Goal: Task Accomplishment & Management: Manage account settings

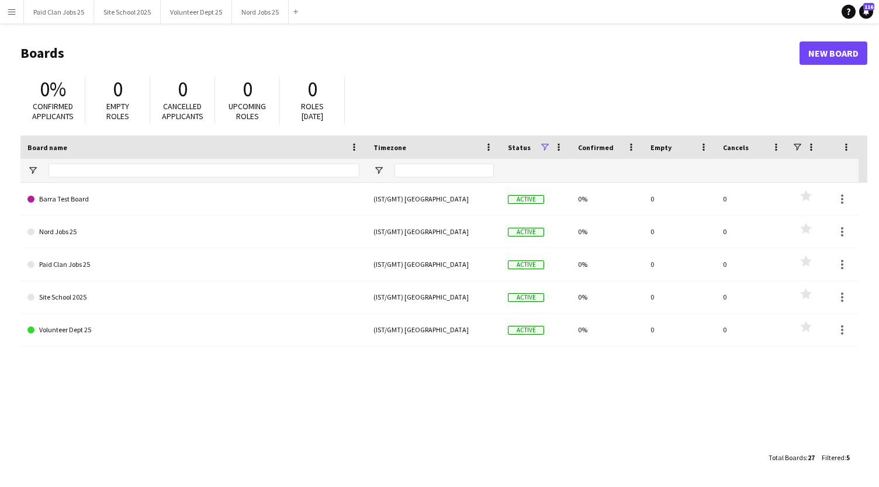
click at [13, 10] on app-icon "Menu" at bounding box center [11, 11] width 9 height 9
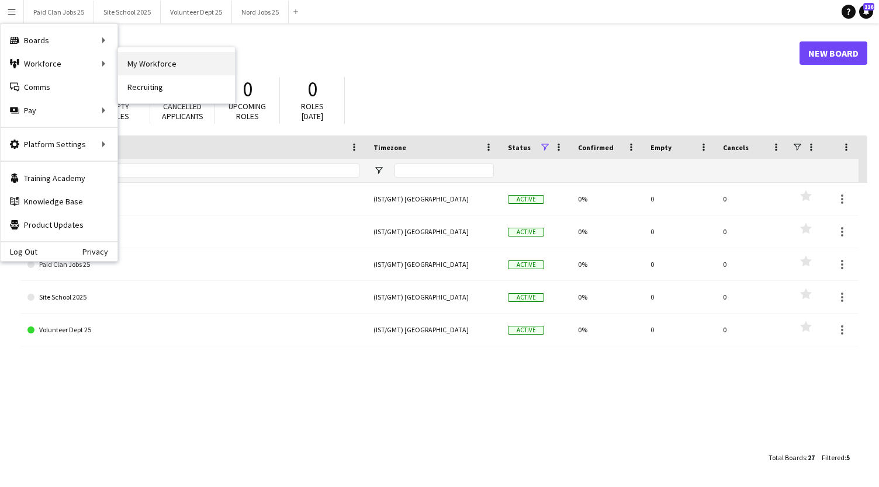
click at [125, 69] on link "My Workforce" at bounding box center [176, 63] width 117 height 23
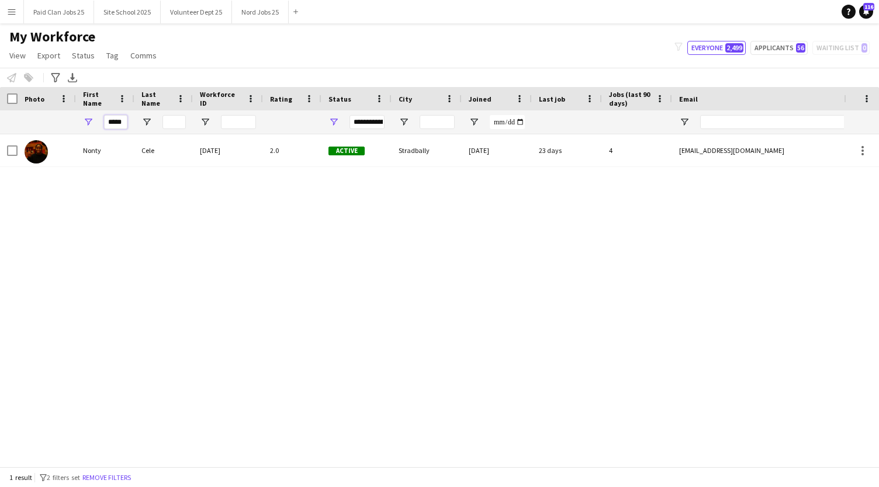
drag, startPoint x: 106, startPoint y: 121, endPoint x: 154, endPoint y: 132, distance: 48.6
click at [154, 132] on div "*****" at bounding box center [624, 121] width 1249 height 23
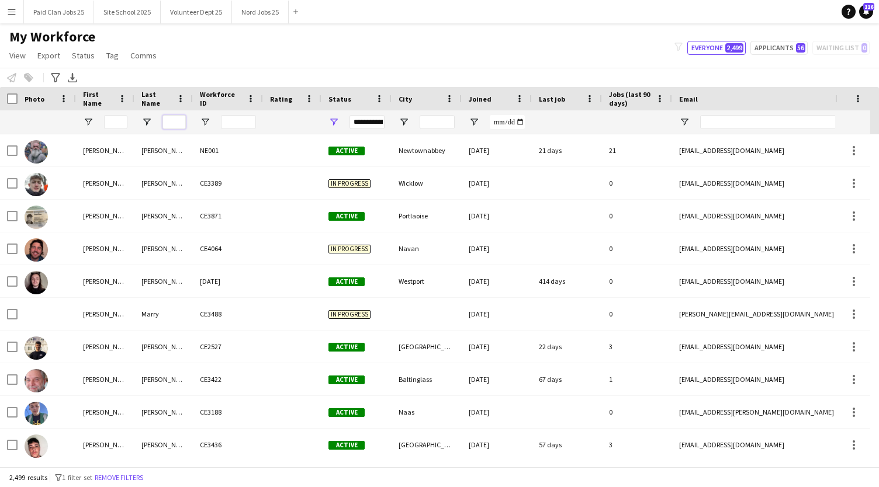
click at [176, 122] on input "Last Name Filter Input" at bounding box center [173, 122] width 23 height 14
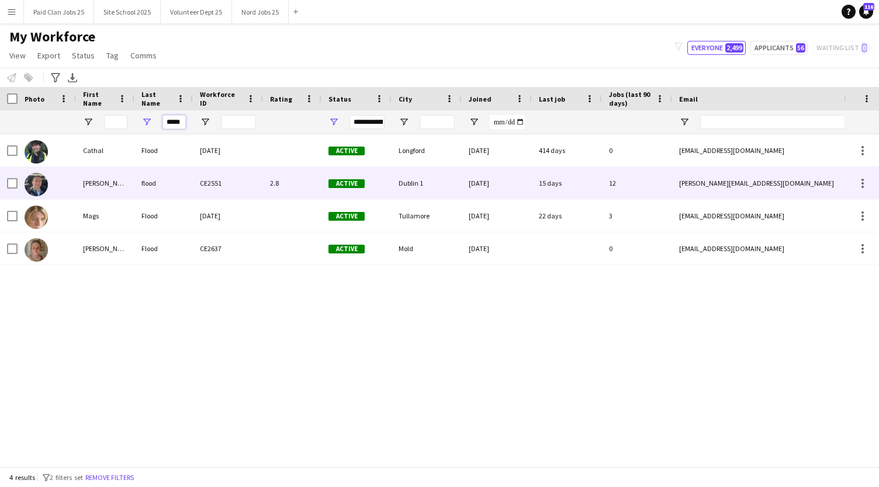
type input "*****"
click at [103, 184] on div "chris" at bounding box center [105, 183] width 58 height 32
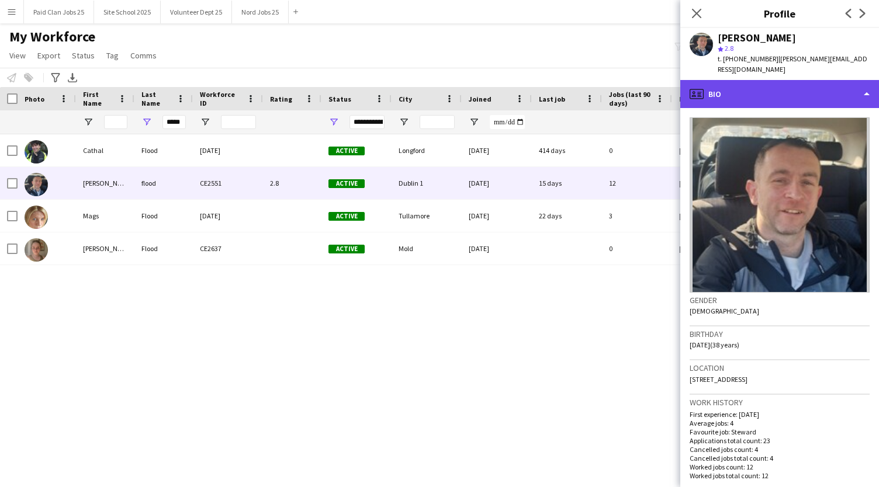
click at [810, 81] on div "profile Bio" at bounding box center [779, 94] width 199 height 28
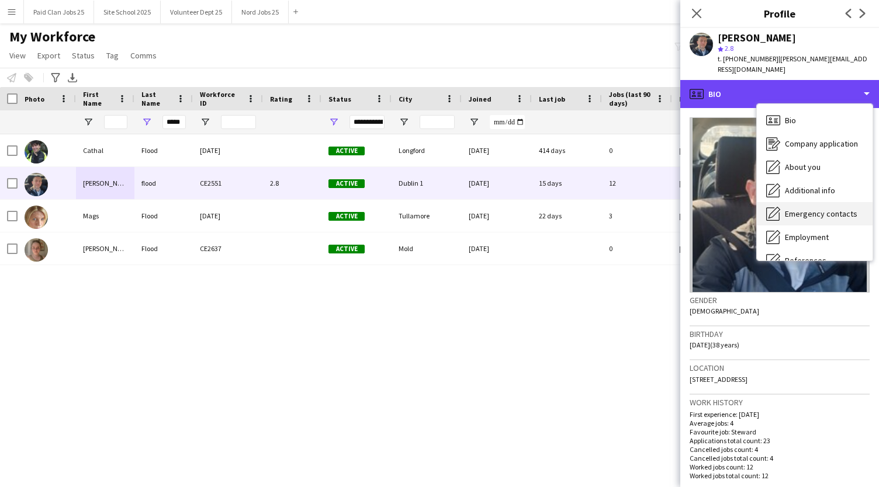
scroll to position [110, 0]
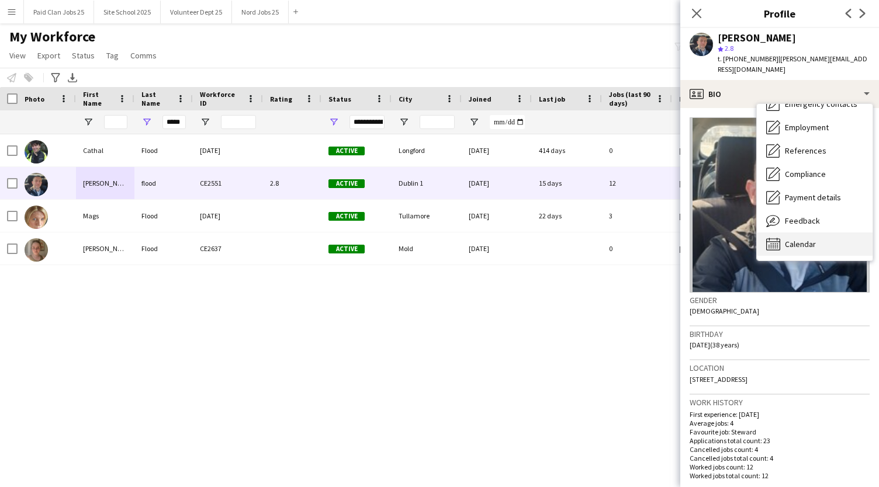
click at [800, 239] on span "Calendar" at bounding box center [800, 244] width 31 height 11
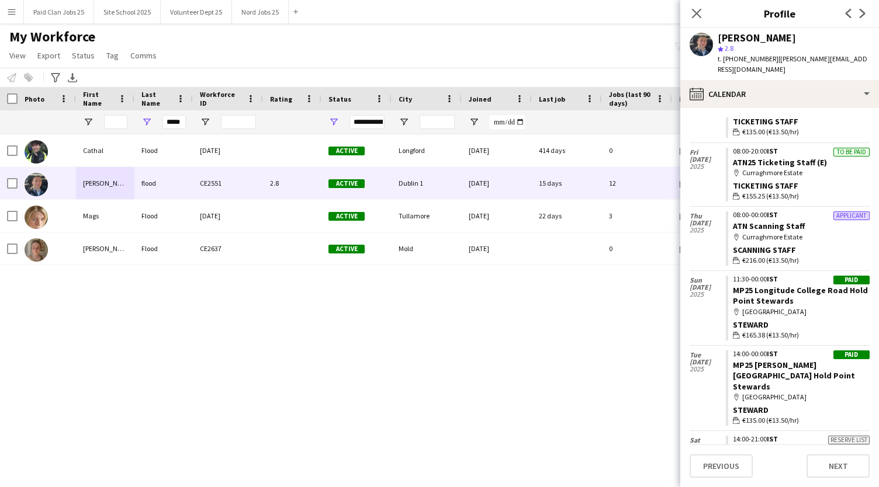
scroll to position [558, 0]
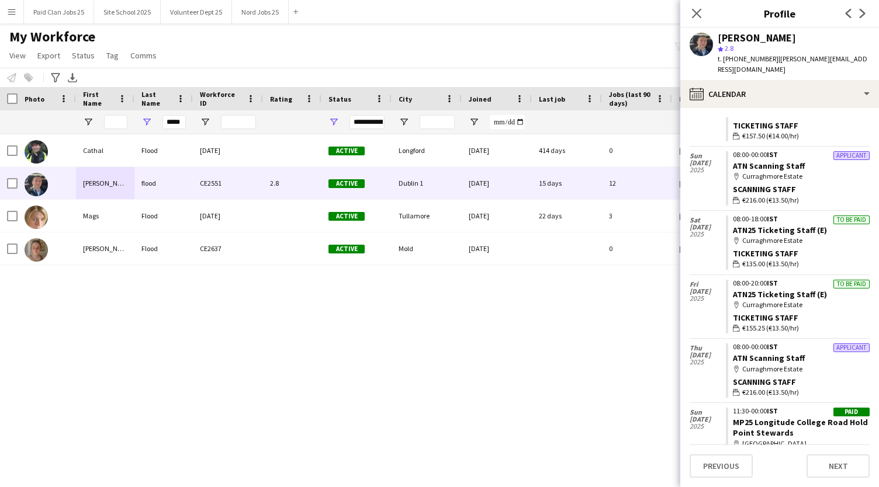
click at [332, 34] on div "My Workforce View Views Default view New view Update view Delete view Edit name…" at bounding box center [439, 48] width 879 height 40
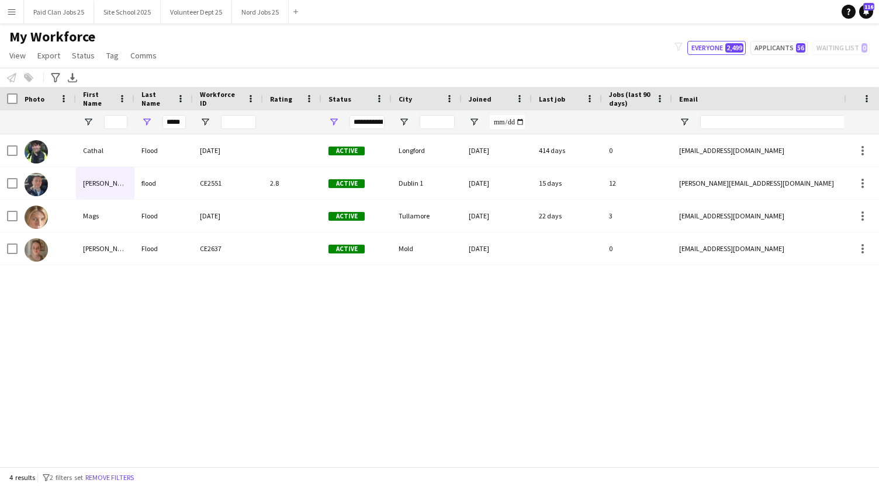
click at [11, 18] on button "Menu" at bounding box center [11, 11] width 23 height 23
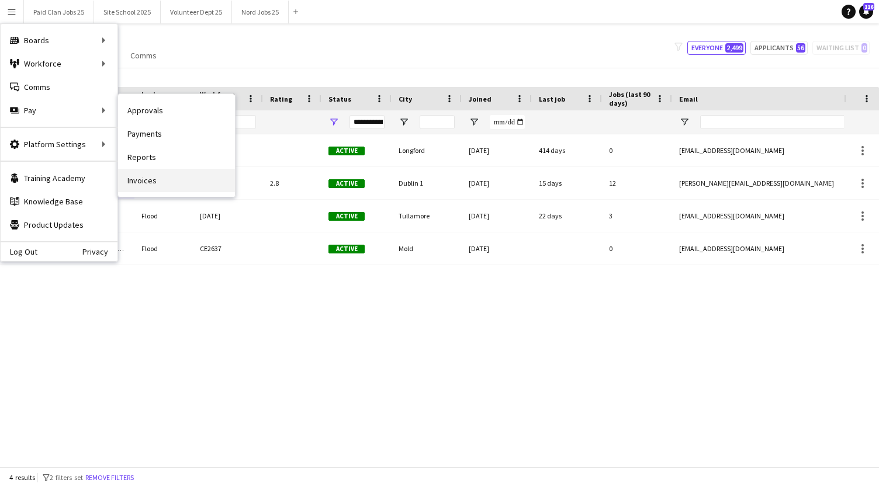
click at [143, 189] on link "Invoices" at bounding box center [176, 180] width 117 height 23
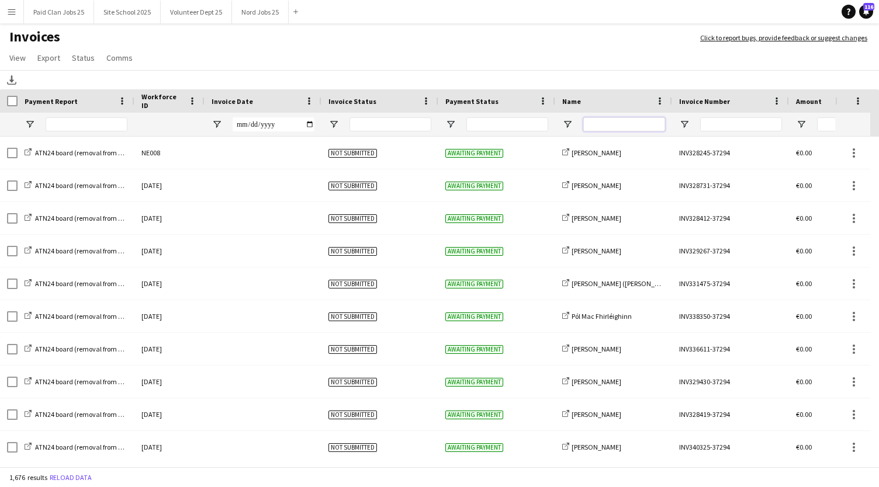
click at [613, 122] on input "Name Filter Input" at bounding box center [624, 124] width 82 height 14
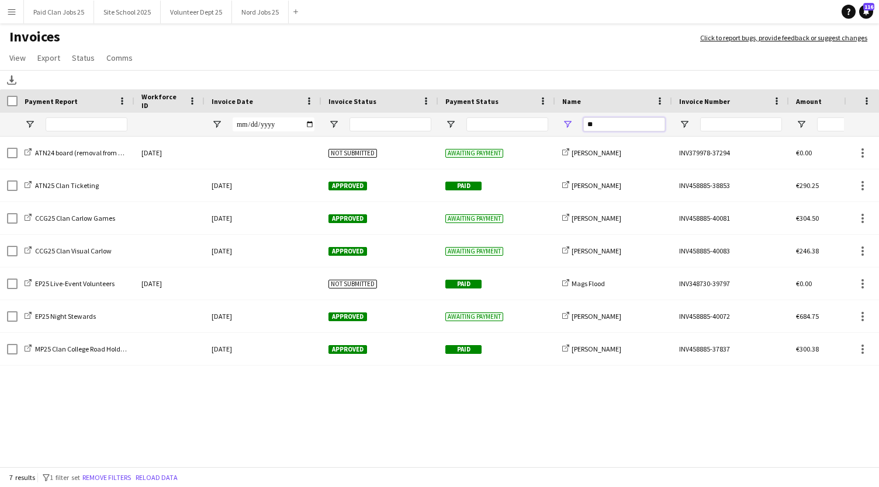
type input "*"
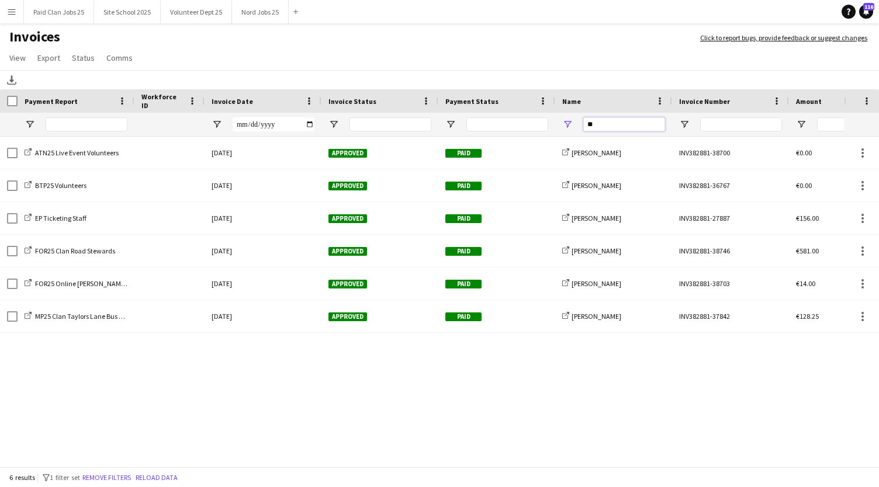
type input "*"
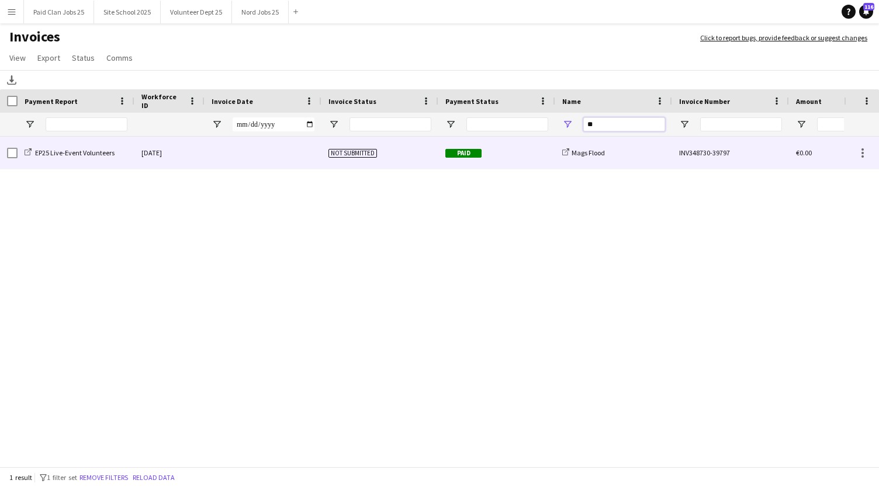
type input "*"
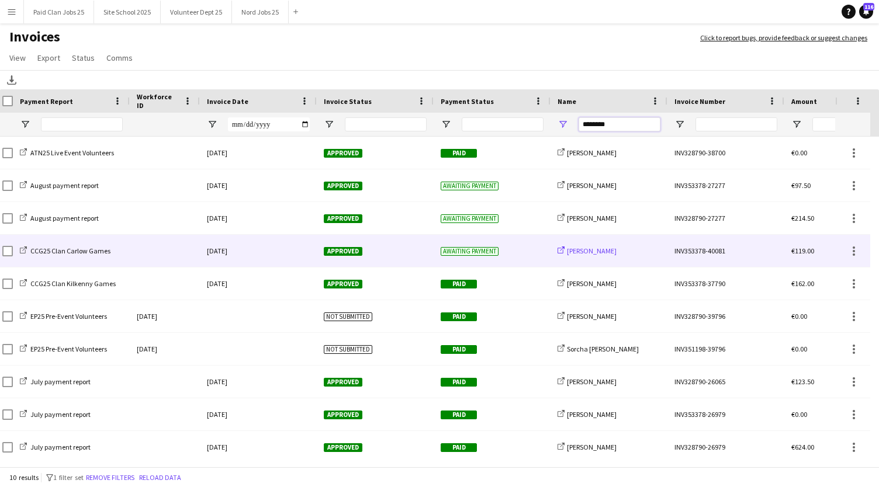
scroll to position [0, 6]
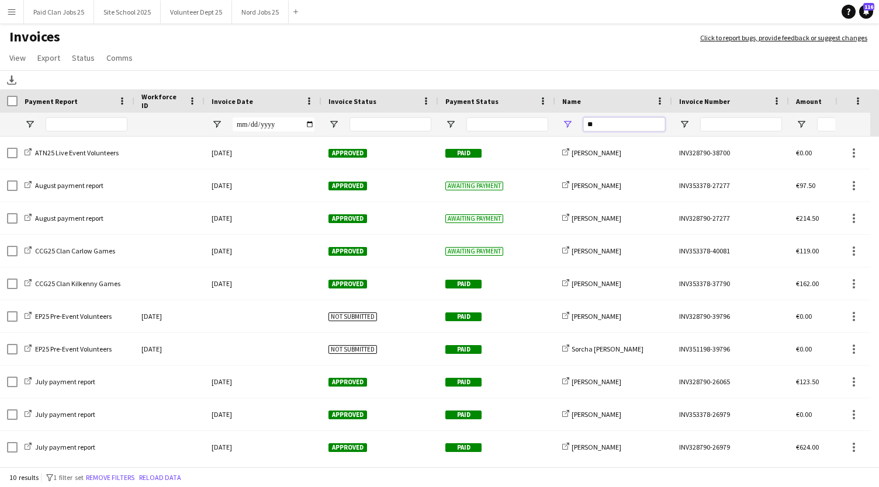
type input "*"
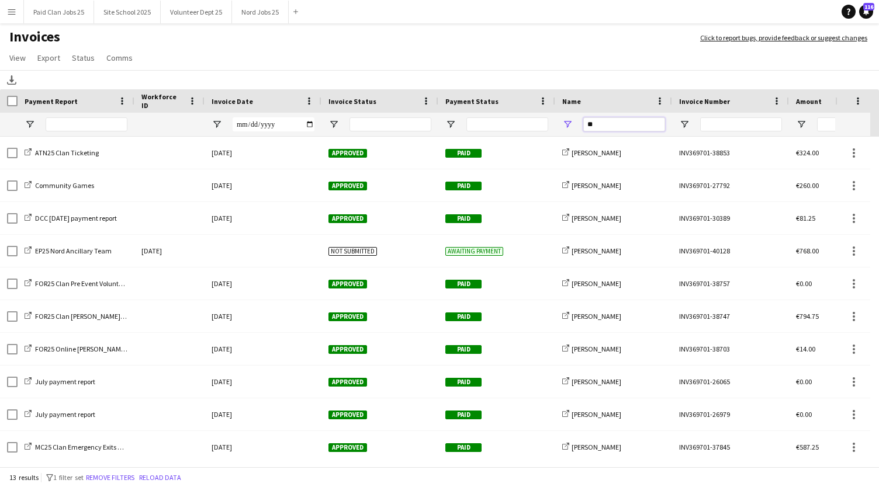
type input "*"
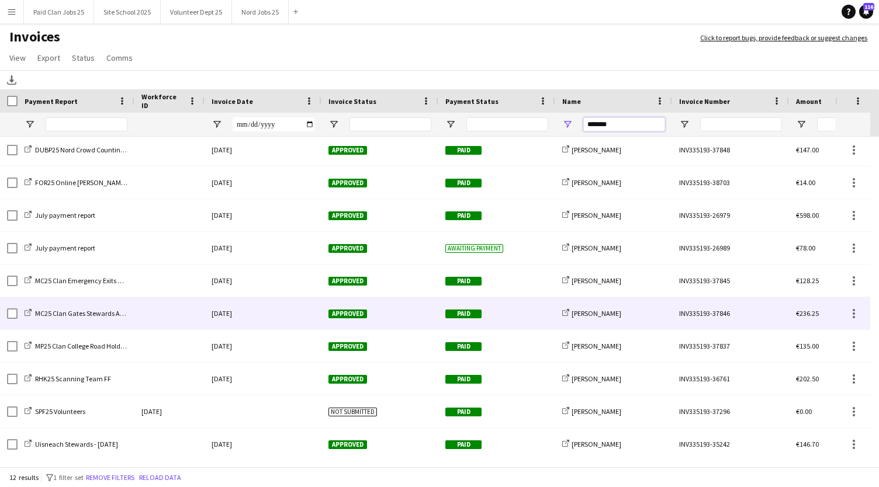
scroll to position [0, 0]
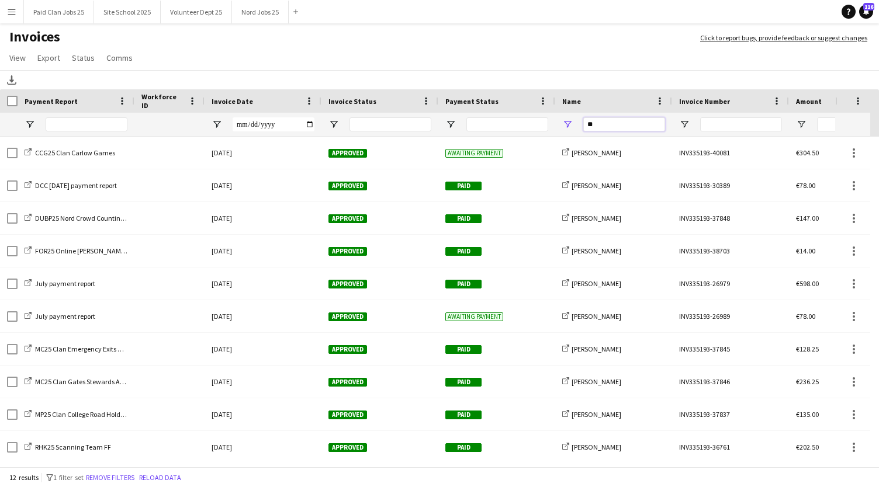
type input "*"
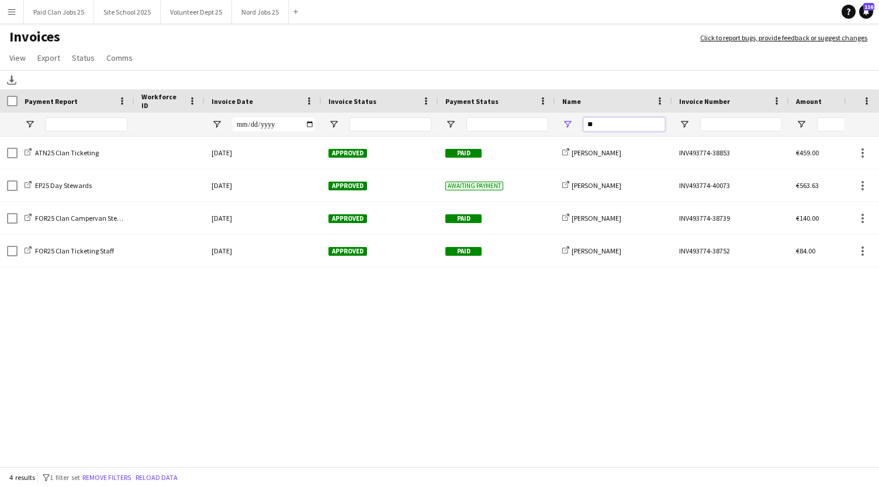
type input "*"
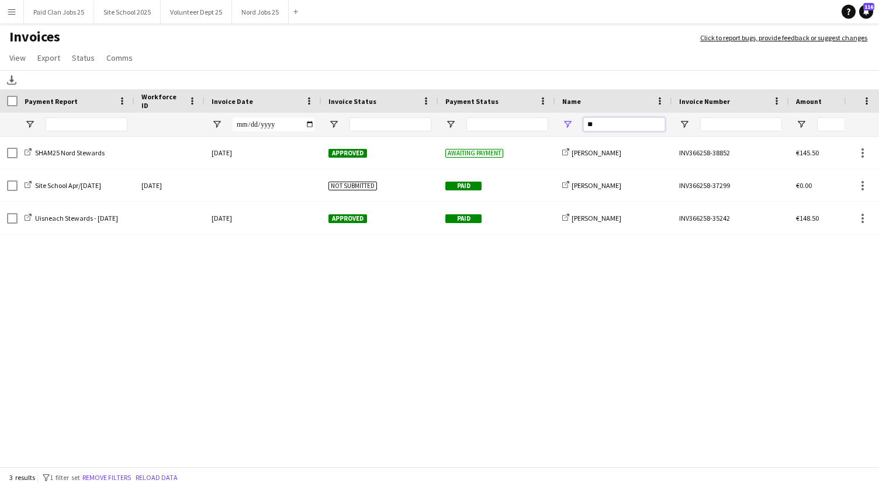
type input "*"
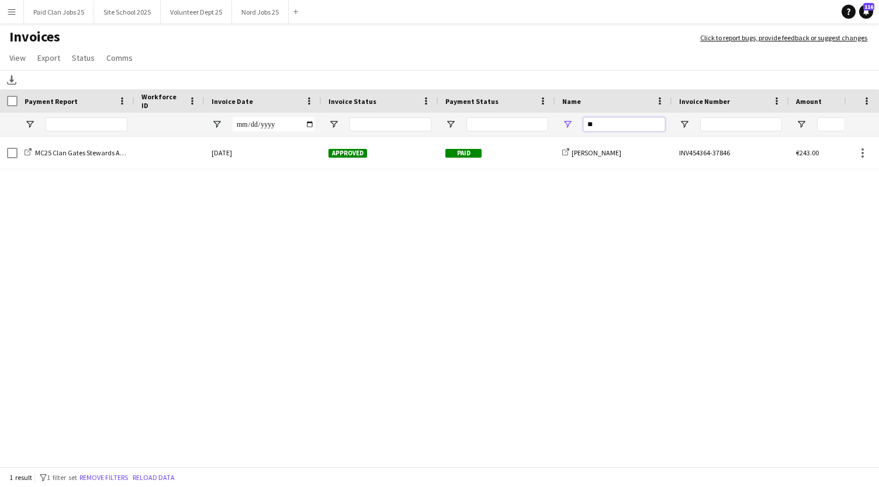
type input "*"
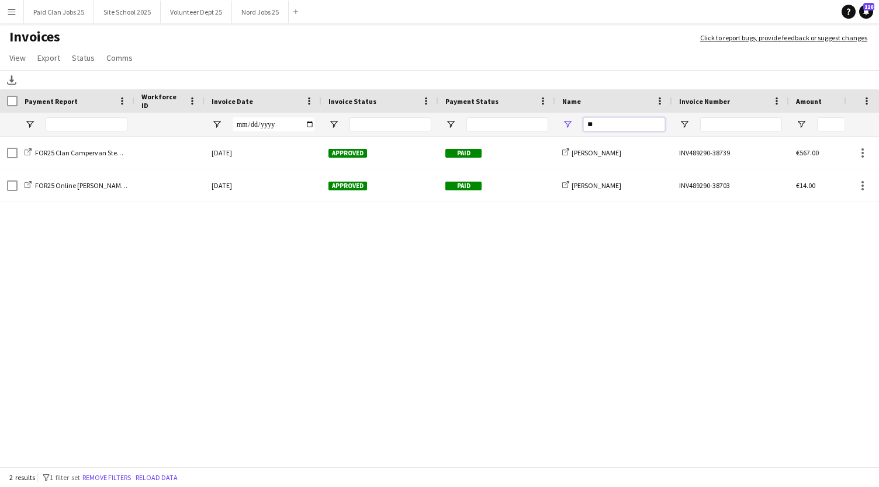
type input "*"
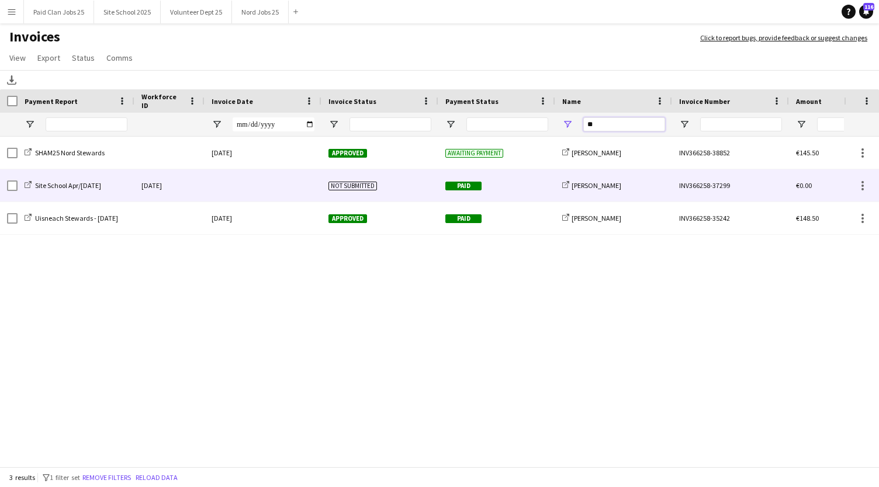
type input "*"
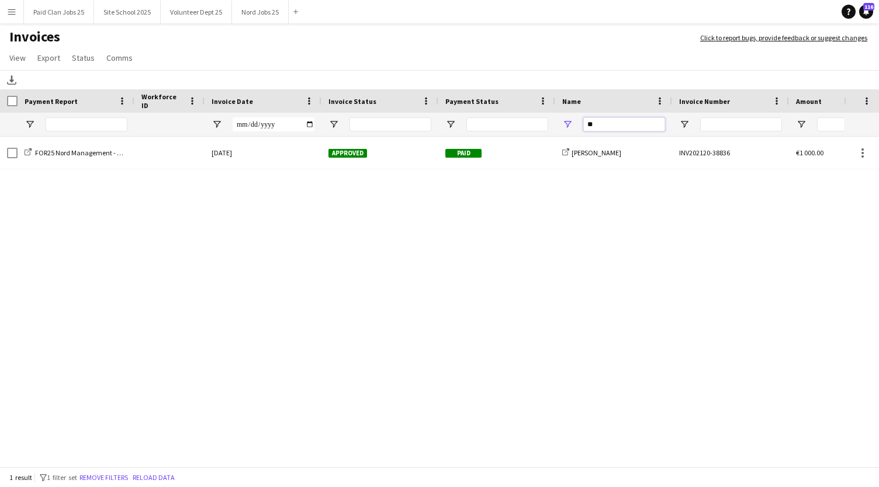
type input "*"
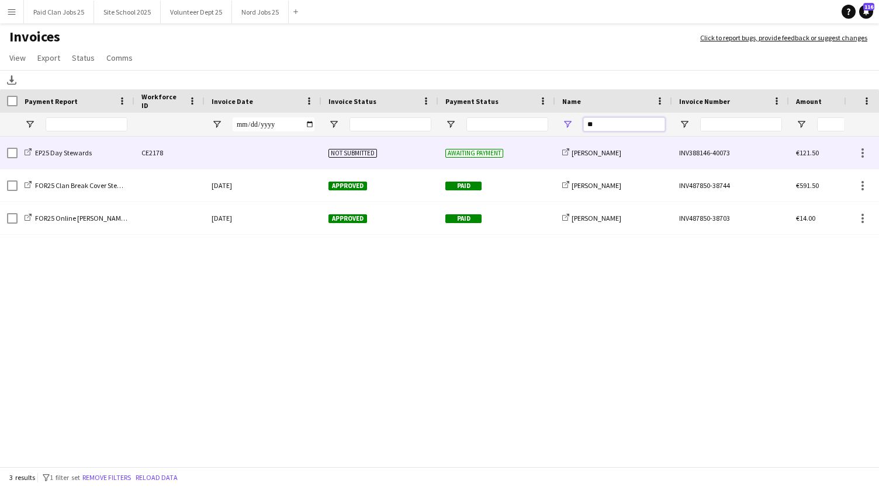
type input "*"
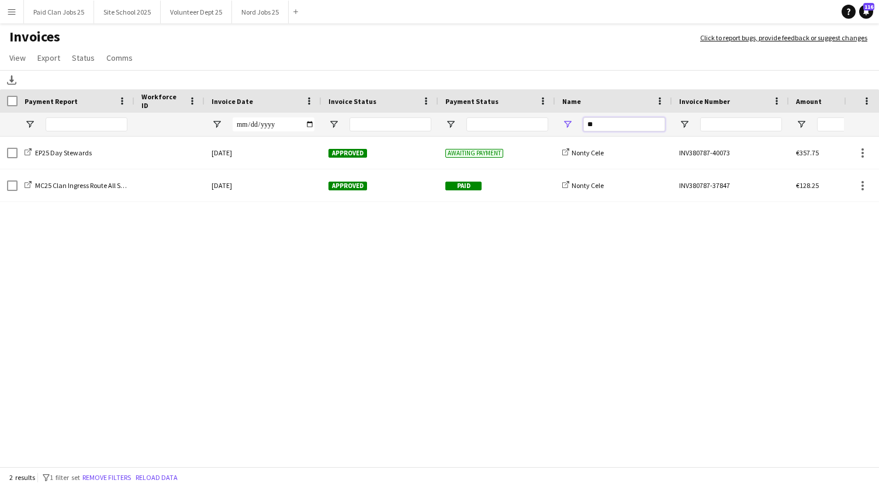
type input "*"
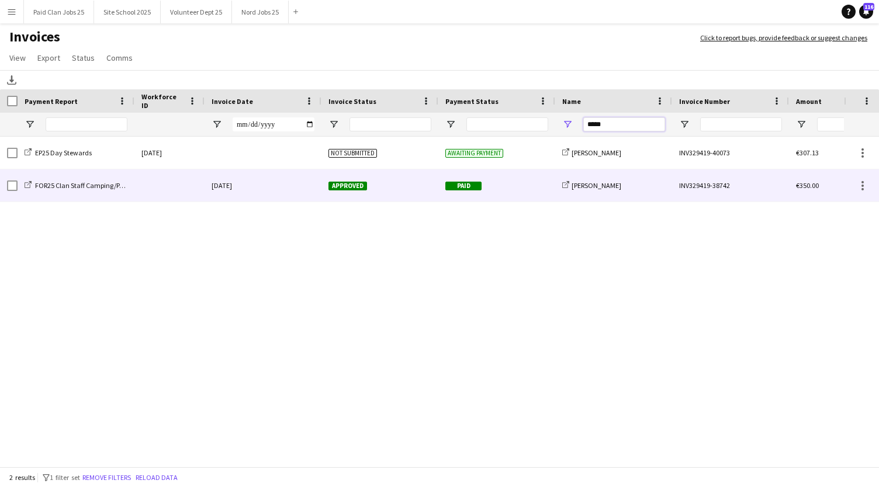
type input "*****"
click at [477, 188] on span "Paid" at bounding box center [463, 186] width 36 height 9
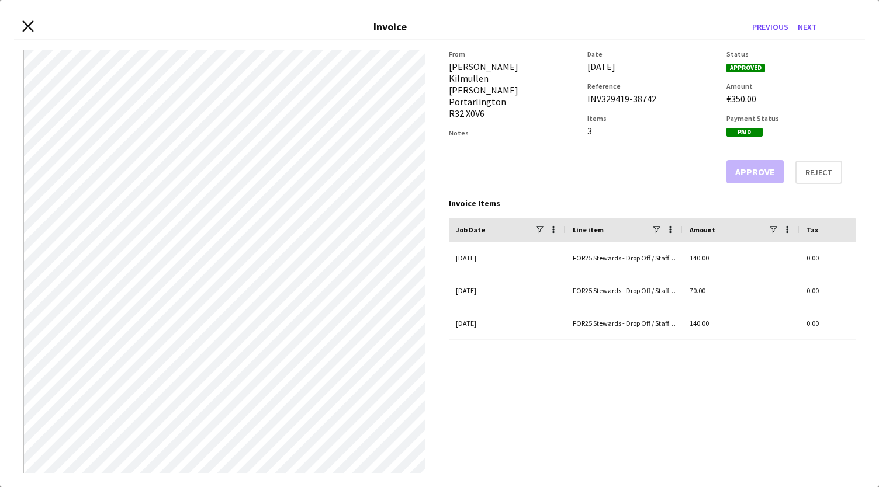
click at [25, 22] on icon at bounding box center [27, 25] width 11 height 11
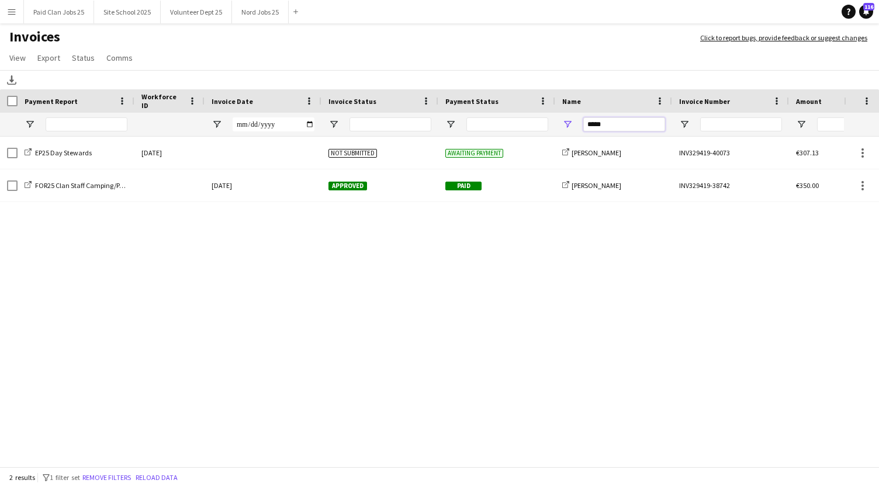
drag, startPoint x: 609, startPoint y: 123, endPoint x: 490, endPoint y: 124, distance: 119.2
click at [490, 124] on div "*****" at bounding box center [569, 124] width 1139 height 23
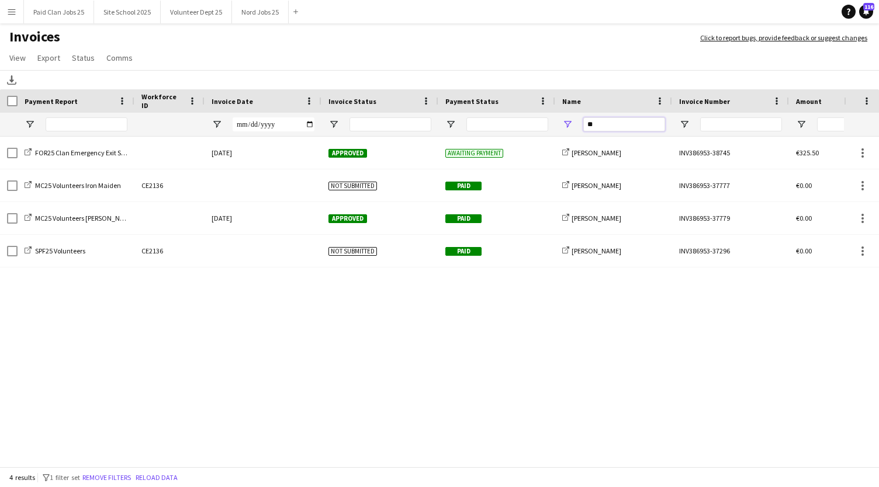
type input "*"
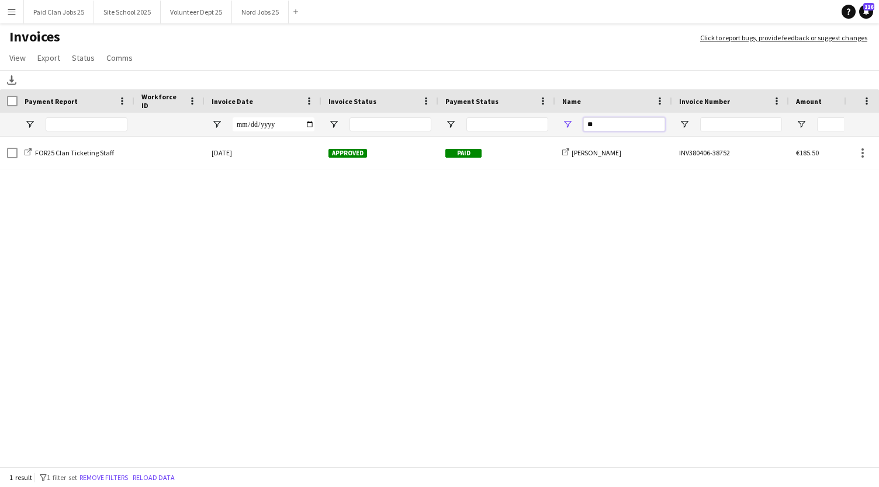
type input "*"
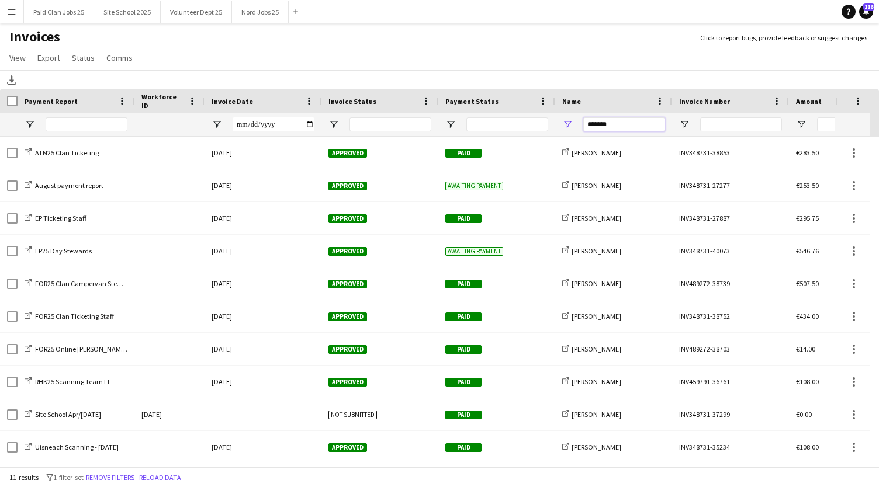
type input "*******"
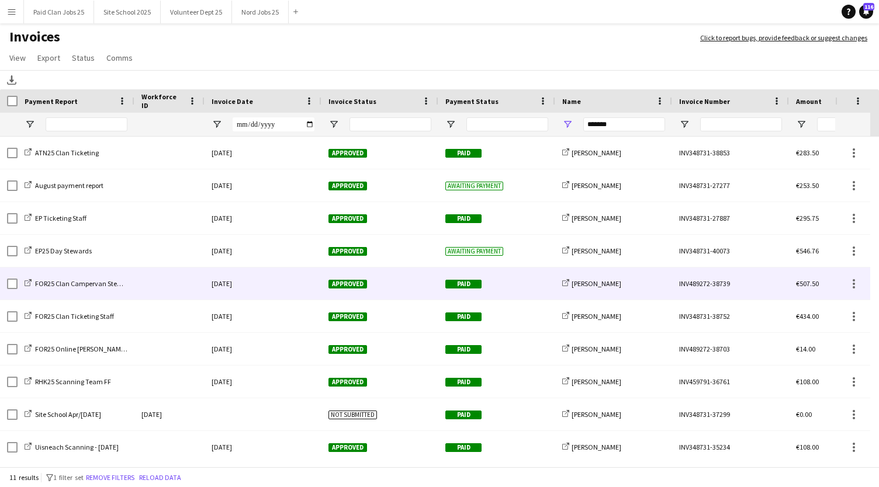
click at [469, 282] on span "Paid" at bounding box center [463, 284] width 36 height 9
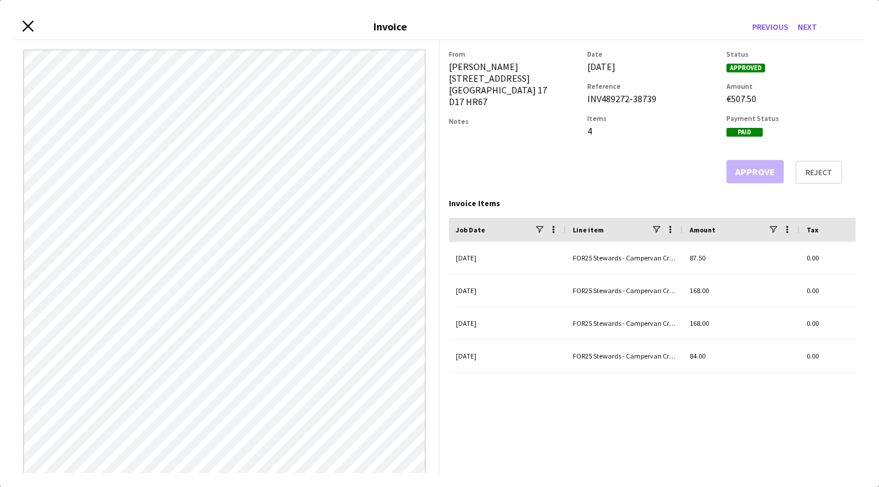
click at [26, 28] on icon at bounding box center [27, 25] width 11 height 11
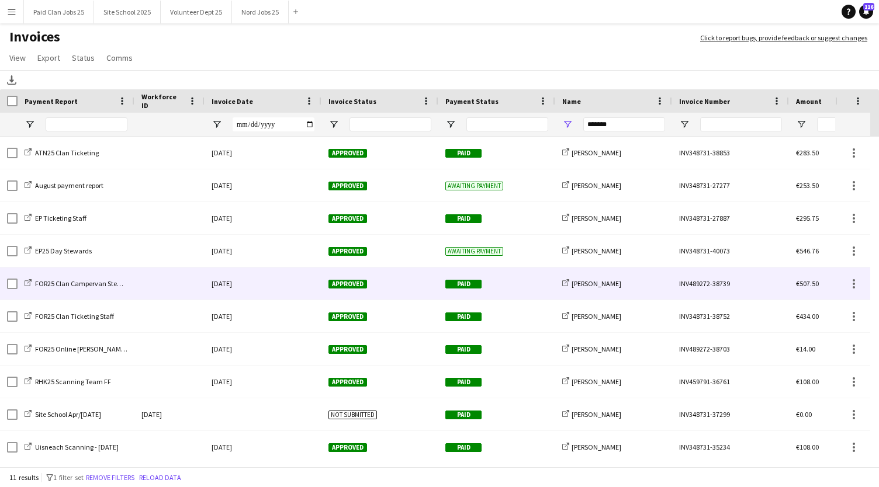
click at [474, 282] on span "Paid" at bounding box center [463, 284] width 36 height 9
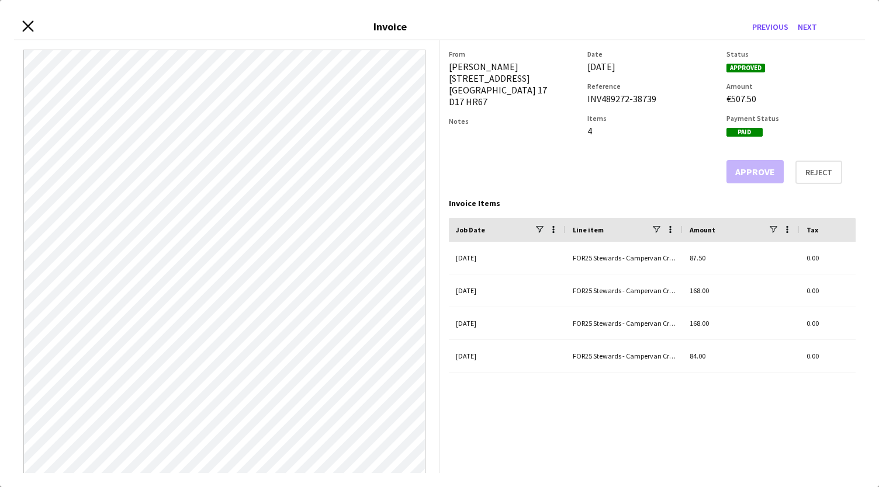
click at [26, 23] on icon at bounding box center [27, 25] width 11 height 11
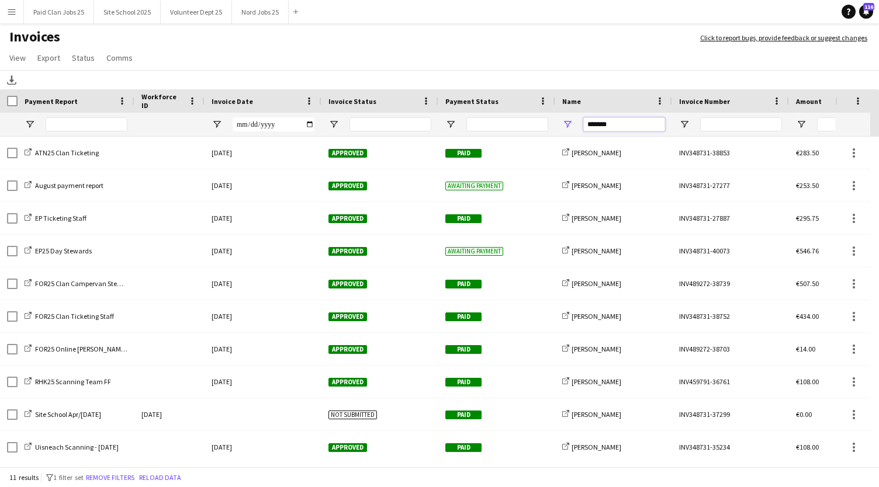
drag, startPoint x: 638, startPoint y: 122, endPoint x: 487, endPoint y: 129, distance: 150.8
click at [487, 129] on div "*******" at bounding box center [569, 124] width 1139 height 23
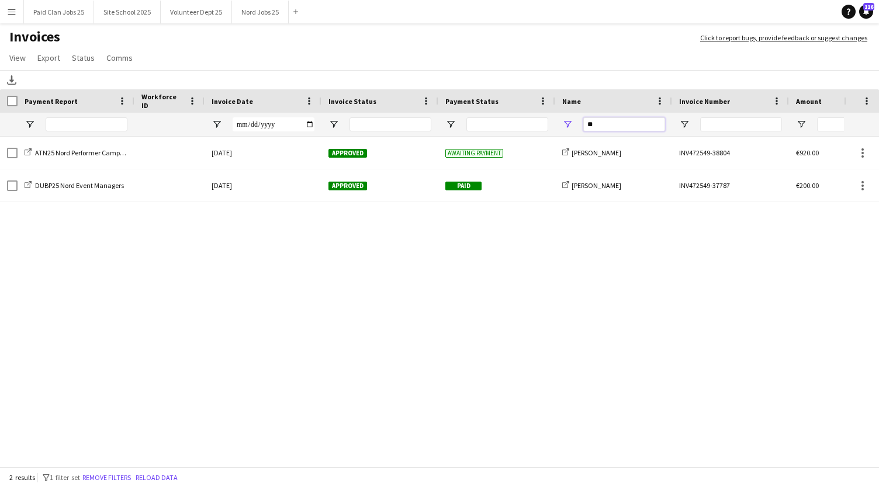
type input "*"
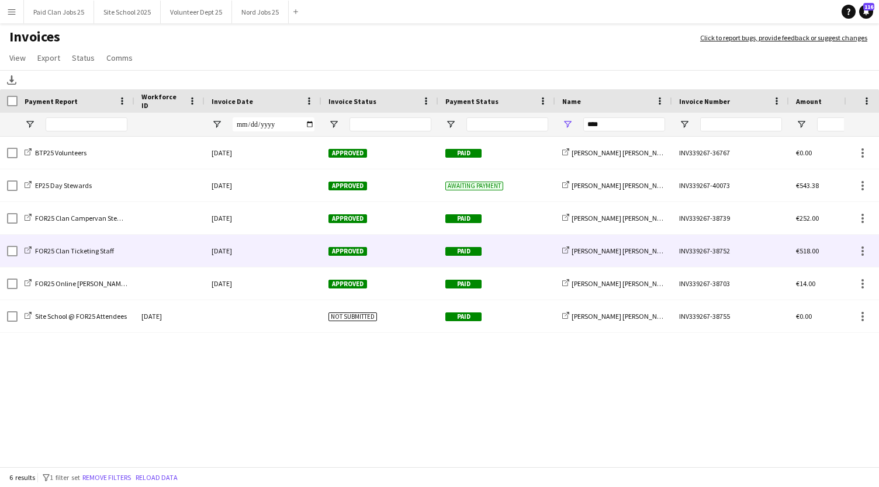
click at [94, 258] on div "FOR25 Clan Ticketing Staff" at bounding box center [76, 251] width 117 height 32
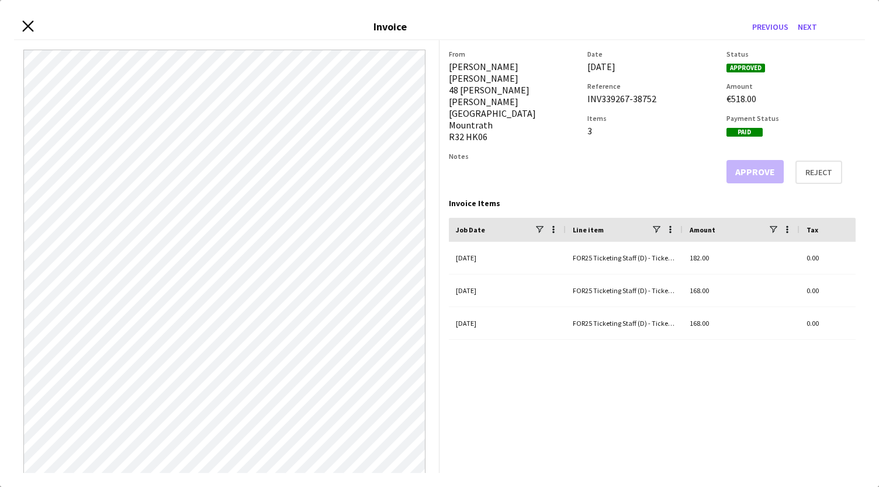
click at [23, 22] on icon "Close invoice dialog" at bounding box center [27, 25] width 11 height 11
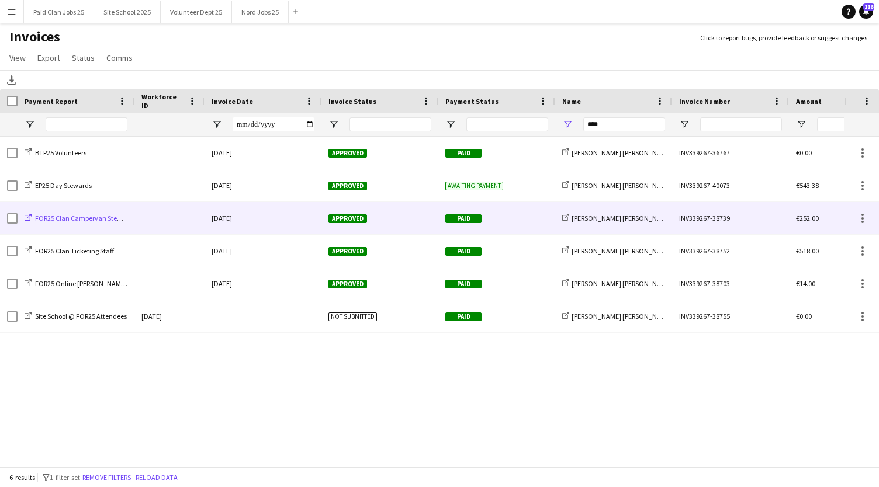
click at [60, 219] on span "FOR25 Clan Campervan Stewards" at bounding box center [85, 218] width 100 height 9
click at [141, 219] on div at bounding box center [169, 218] width 70 height 32
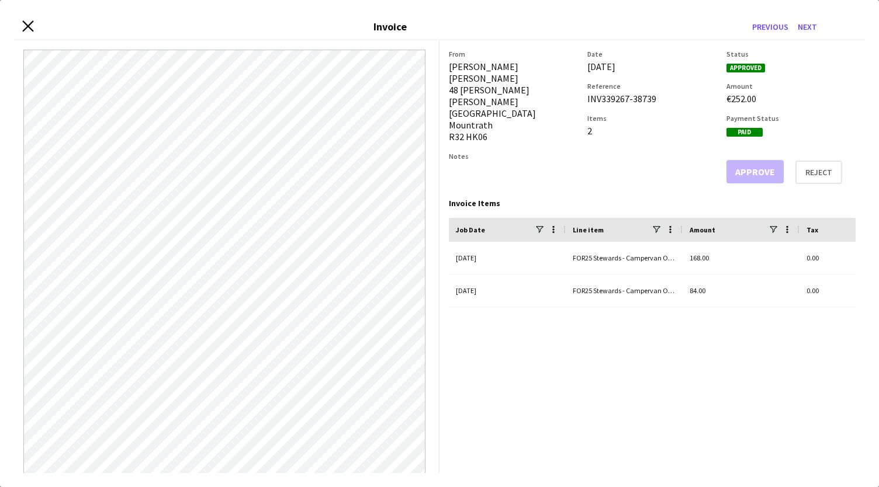
click at [24, 25] on icon "Close invoice dialog" at bounding box center [27, 25] width 11 height 11
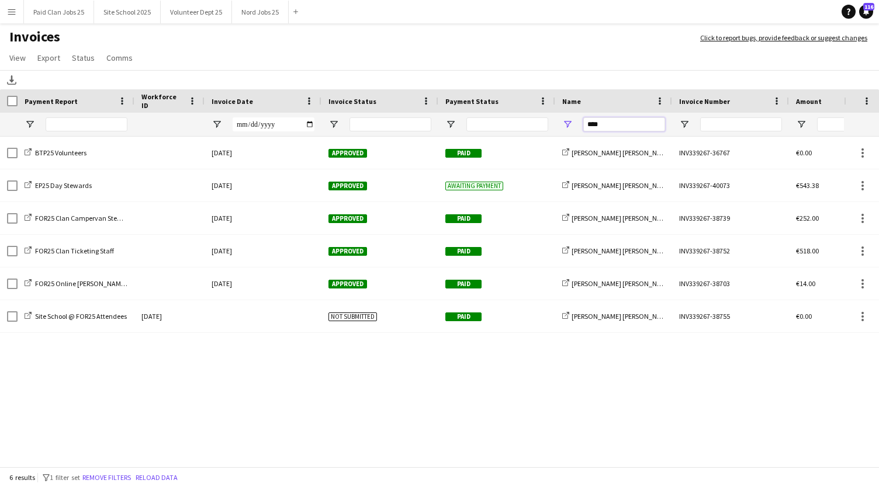
click at [629, 120] on input "****" at bounding box center [624, 124] width 82 height 14
type input "*"
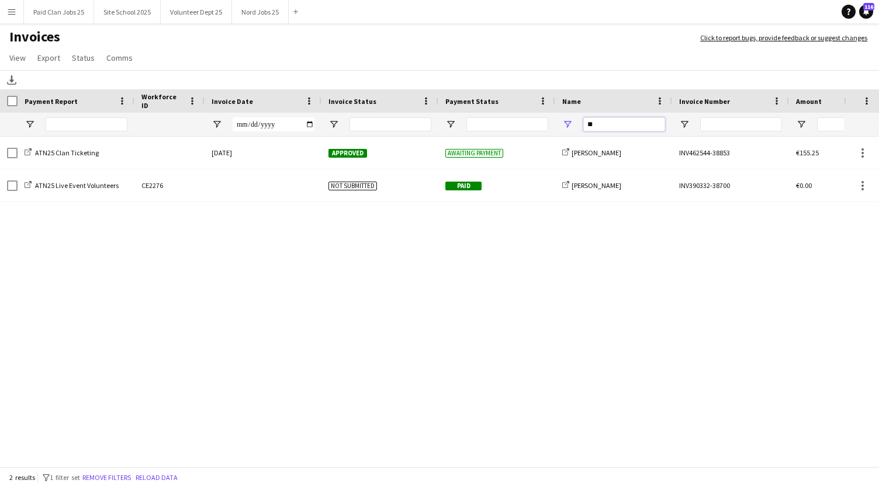
type input "*"
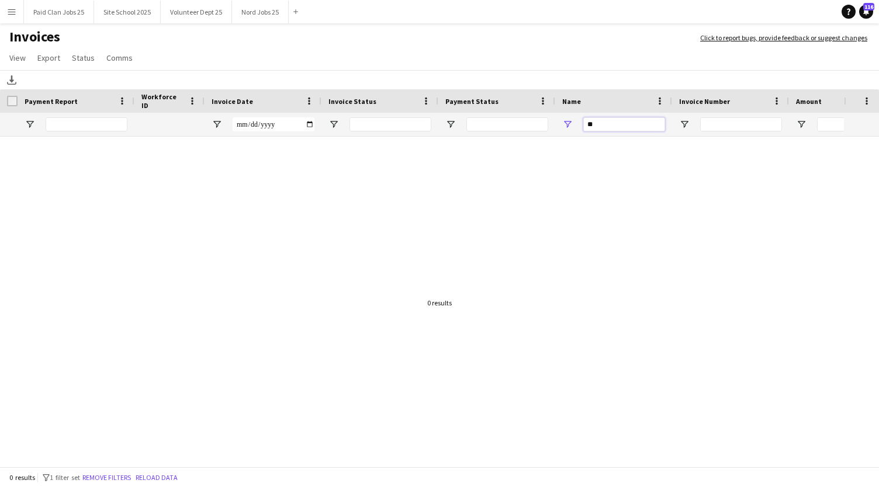
type input "*"
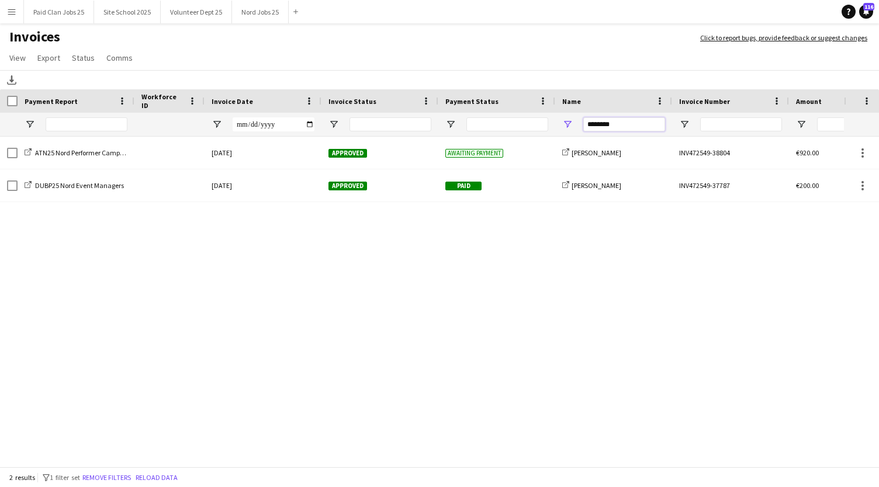
type input "********"
